Goal: Information Seeking & Learning: Understand process/instructions

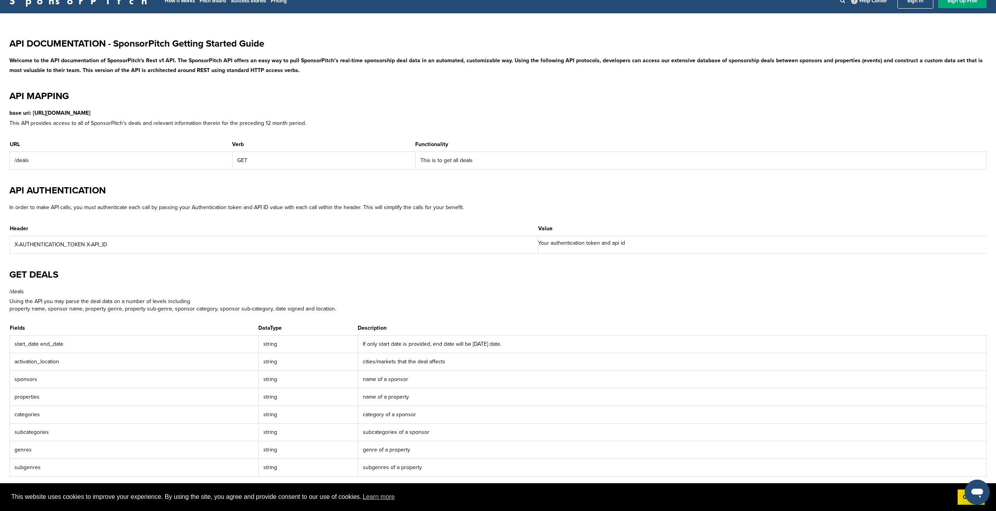
scroll to position [5, 0]
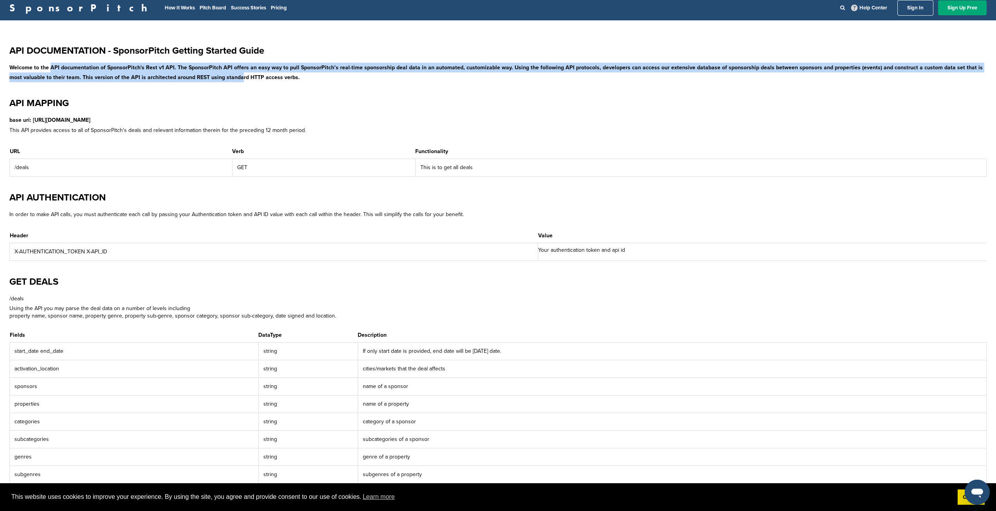
drag, startPoint x: 53, startPoint y: 66, endPoint x: 223, endPoint y: 78, distance: 170.3
click at [223, 78] on p "Welcome to the API documentation of SponsorPitch's Rest v1 API. The SponsorPitc…" at bounding box center [497, 73] width 977 height 20
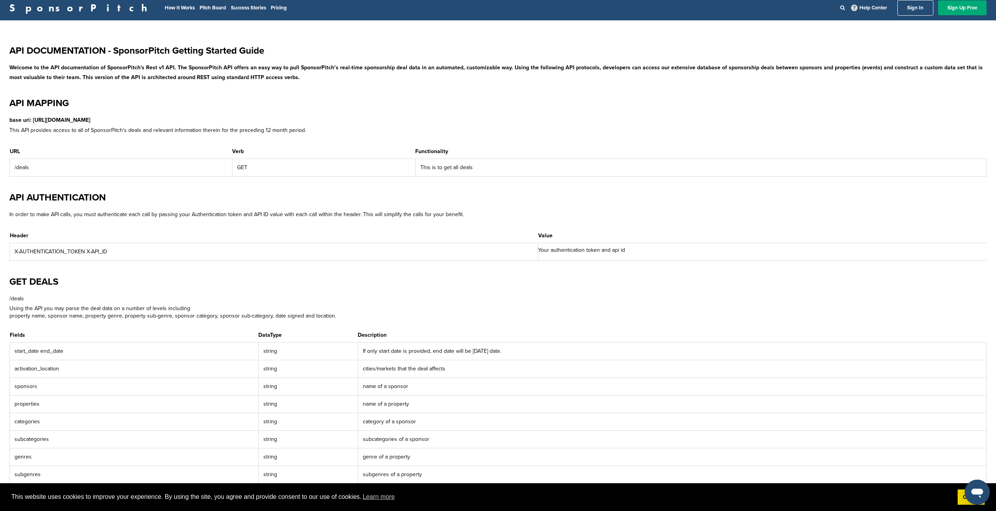
scroll to position [0, 0]
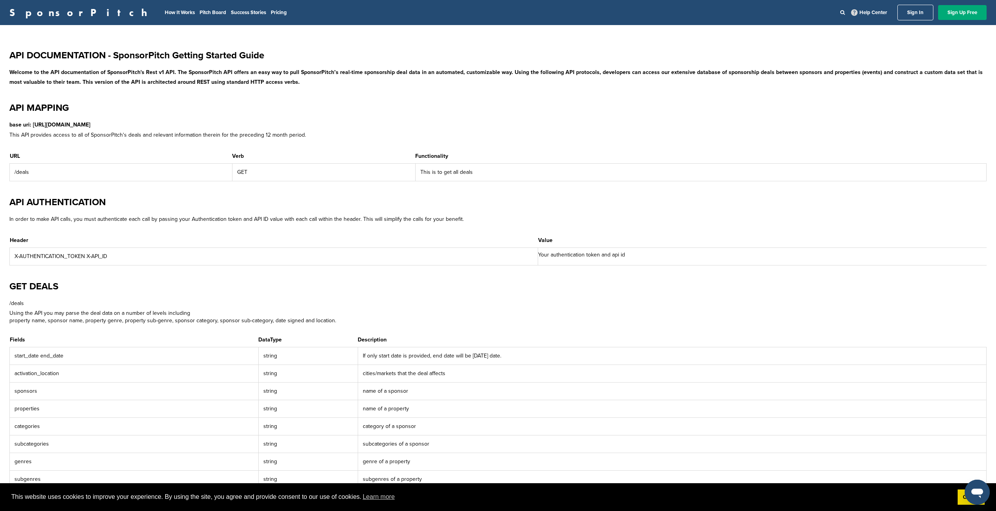
click at [41, 13] on link "SponsorPitch" at bounding box center [80, 12] width 143 height 10
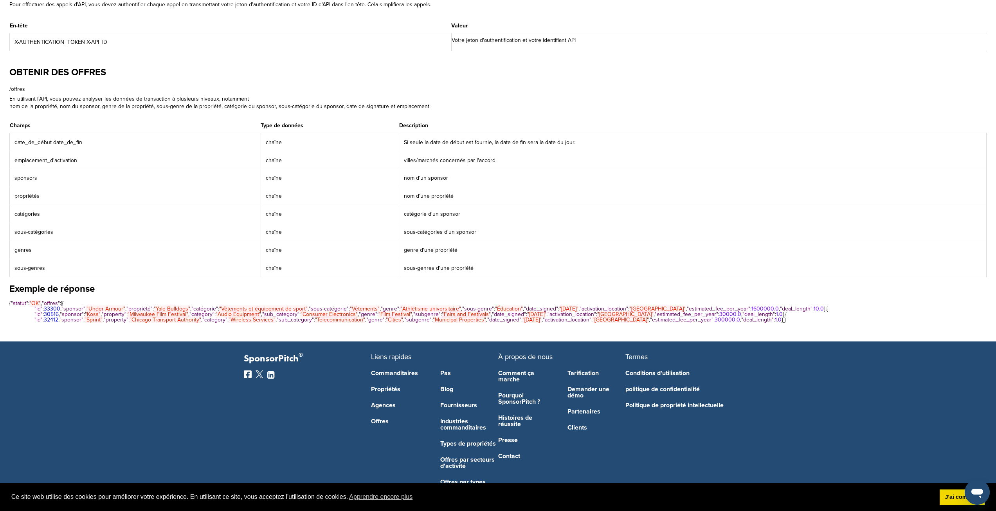
scroll to position [235, 0]
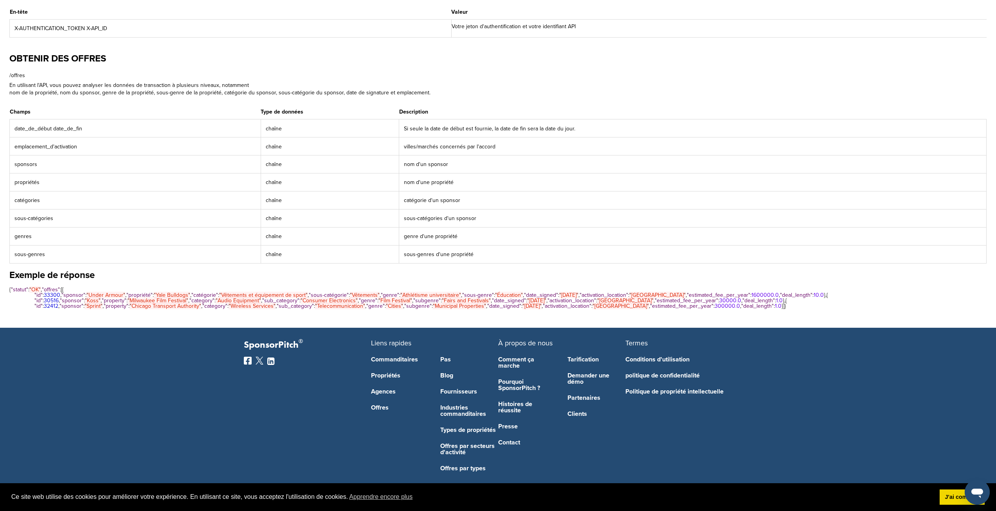
drag, startPoint x: 405, startPoint y: 157, endPoint x: 484, endPoint y: 157, distance: 78.7
click at [484, 157] on td "nom d'un sponsor" at bounding box center [692, 164] width 587 height 18
drag, startPoint x: 408, startPoint y: 175, endPoint x: 485, endPoint y: 177, distance: 77.5
click at [485, 177] on td "nom d'une propriété" at bounding box center [692, 182] width 587 height 18
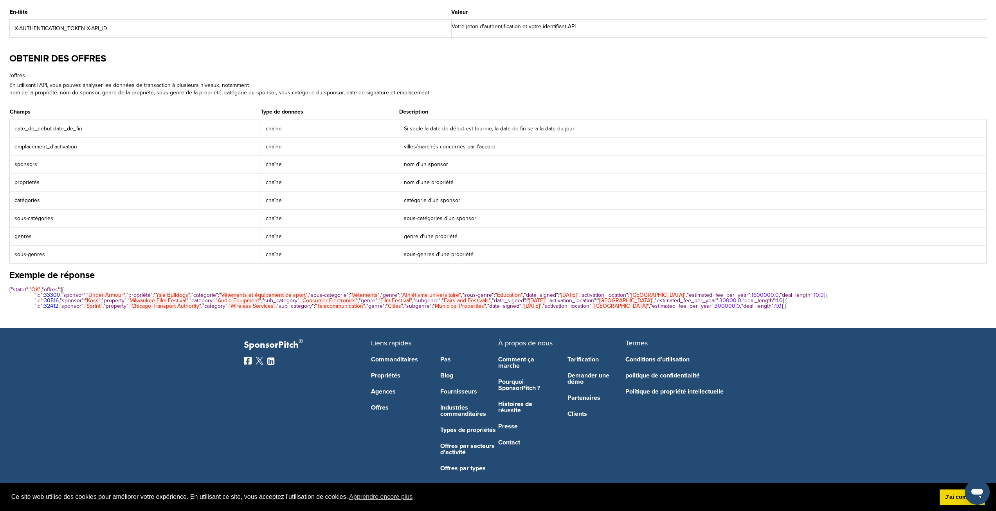
click at [485, 177] on td "nom d'une propriété" at bounding box center [692, 182] width 587 height 18
drag, startPoint x: 31, startPoint y: 82, endPoint x: 474, endPoint y: 96, distance: 443.3
click at [473, 96] on div "OBTENIR DES OFFRES /offres En utilisant l'API, vous pouvez analyser les données…" at bounding box center [497, 158] width 977 height 212
click at [476, 97] on div "OBTENIR DES OFFRES /offres En utilisant l'API, vous pouvez analyser les données…" at bounding box center [497, 158] width 977 height 212
